Goal: Information Seeking & Learning: Learn about a topic

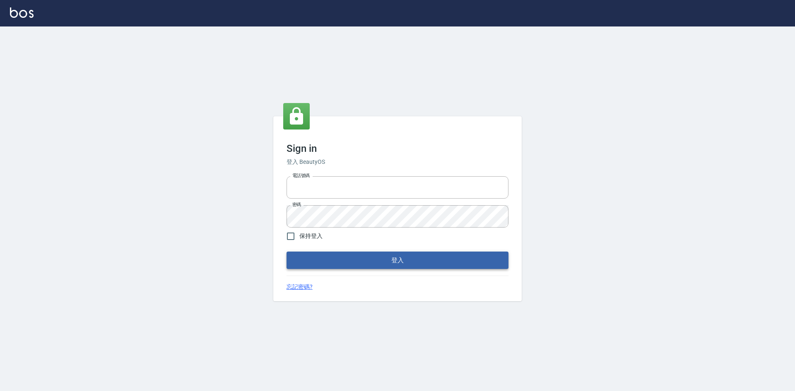
type input "0422211177"
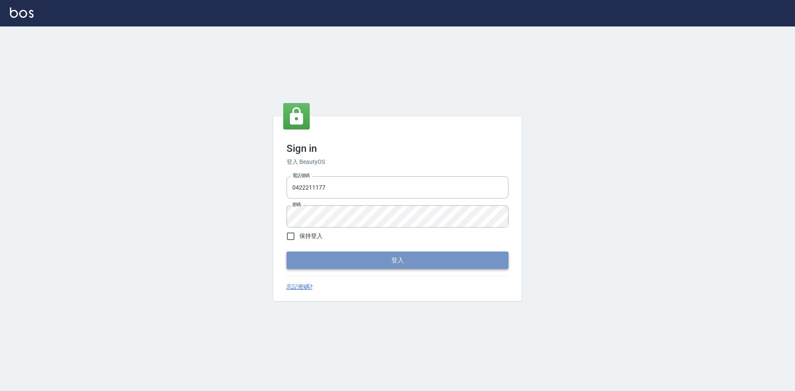
click at [368, 266] on button "登入" at bounding box center [397, 260] width 222 height 17
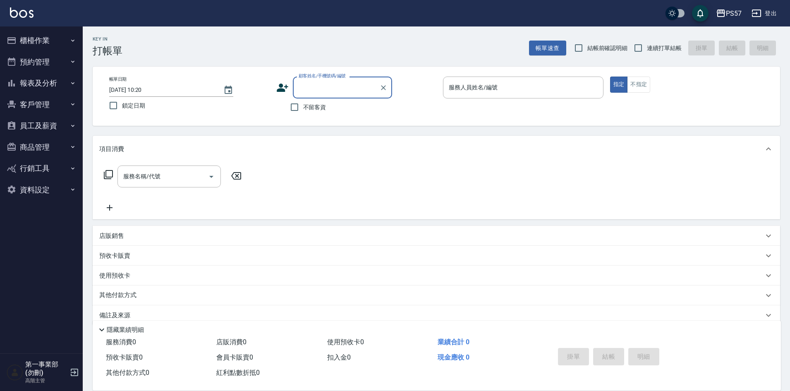
click at [50, 80] on button "報表及分析" at bounding box center [41, 83] width 76 height 22
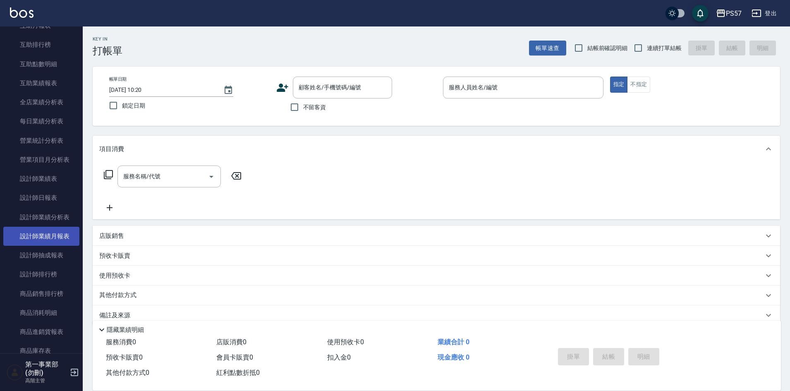
scroll to position [207, 0]
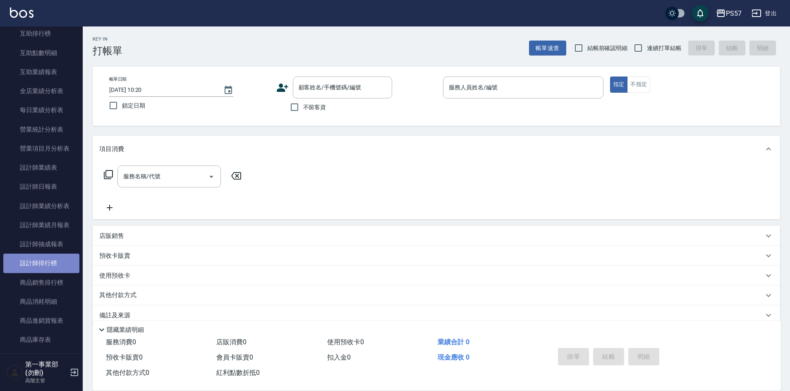
click at [52, 263] on link "設計師排行榜" at bounding box center [41, 263] width 76 height 19
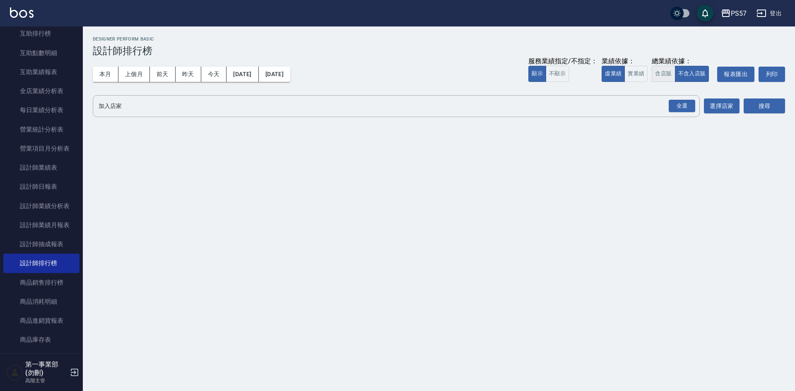
click at [662, 74] on button "含店販" at bounding box center [662, 74] width 23 height 16
click at [677, 110] on div "全選" at bounding box center [681, 106] width 26 height 13
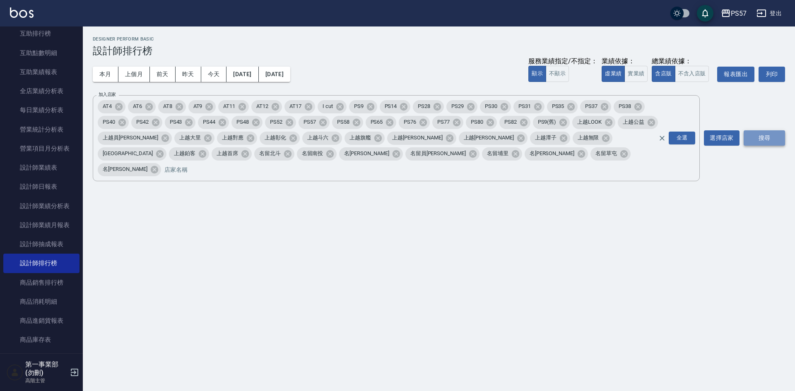
click at [760, 134] on button "搜尋" at bounding box center [763, 137] width 41 height 15
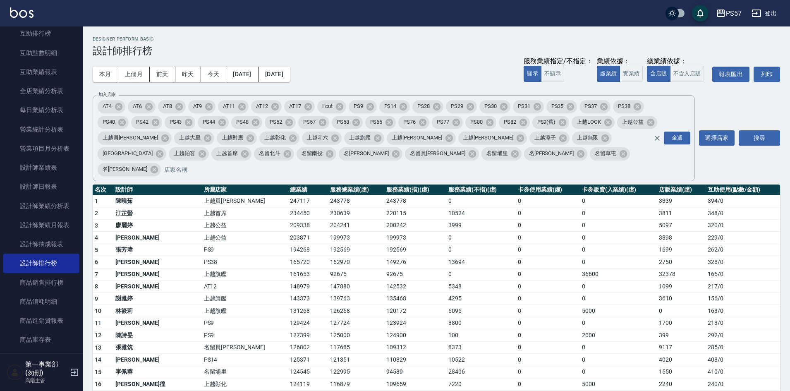
click at [328, 219] on td "204241" at bounding box center [356, 225] width 56 height 12
drag, startPoint x: 693, startPoint y: 311, endPoint x: 658, endPoint y: 328, distance: 39.4
click at [693, 317] on td "1700" at bounding box center [681, 323] width 49 height 12
